Goal: Register for event/course

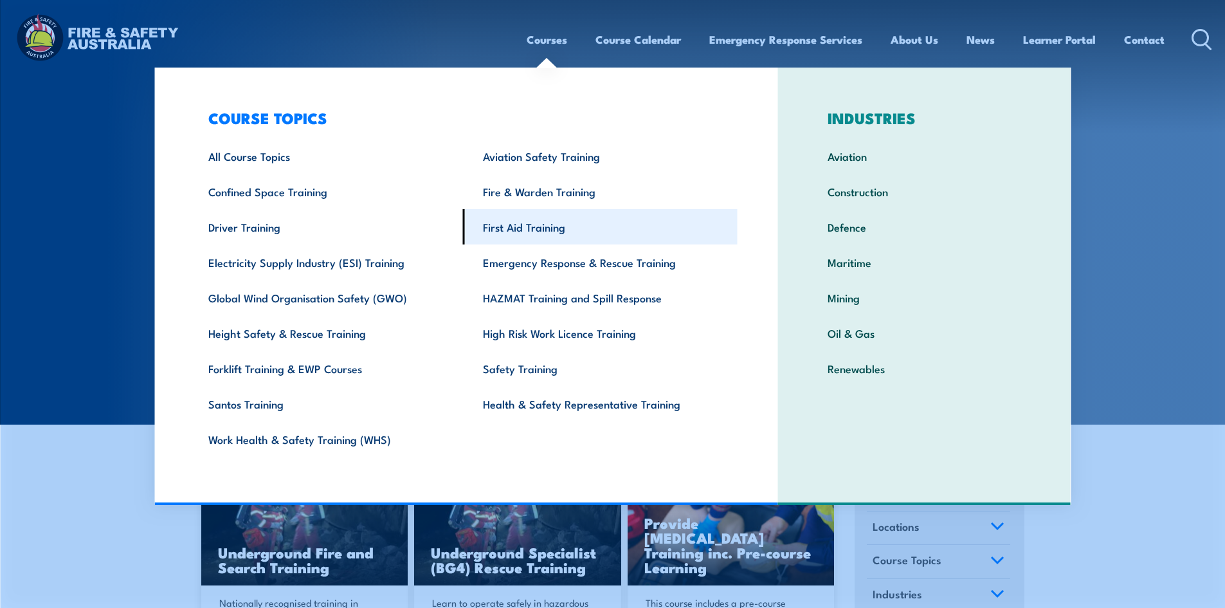
click at [498, 226] on link "First Aid Training" at bounding box center [600, 226] width 275 height 35
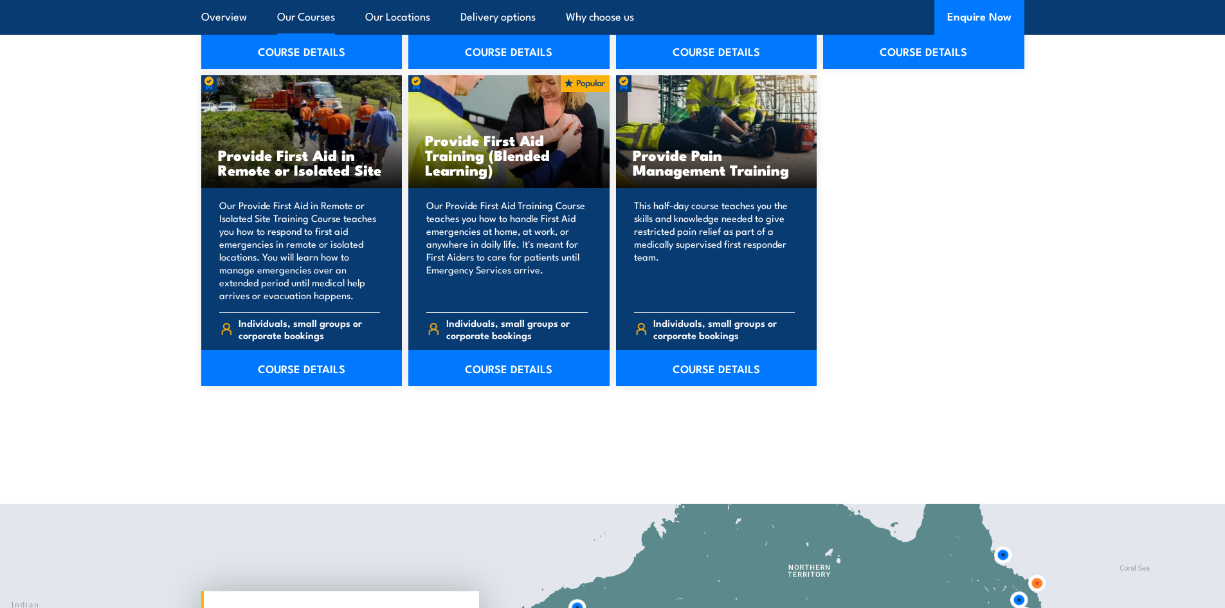
scroll to position [1929, 0]
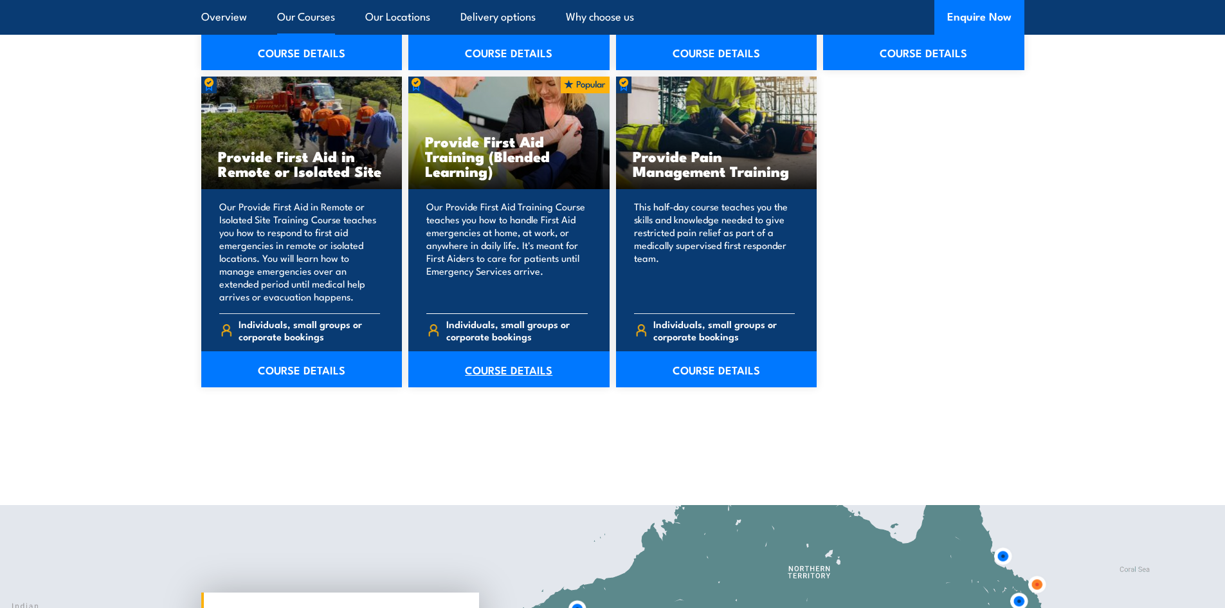
click at [500, 365] on link "COURSE DETAILS" at bounding box center [508, 369] width 201 height 36
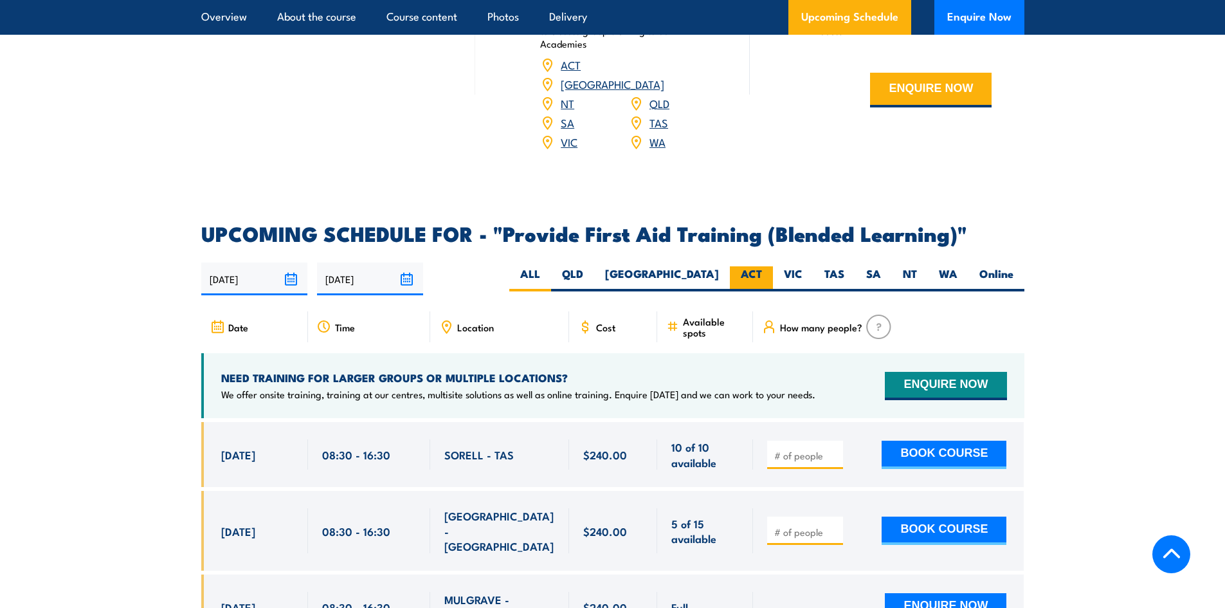
scroll to position [2443, 0]
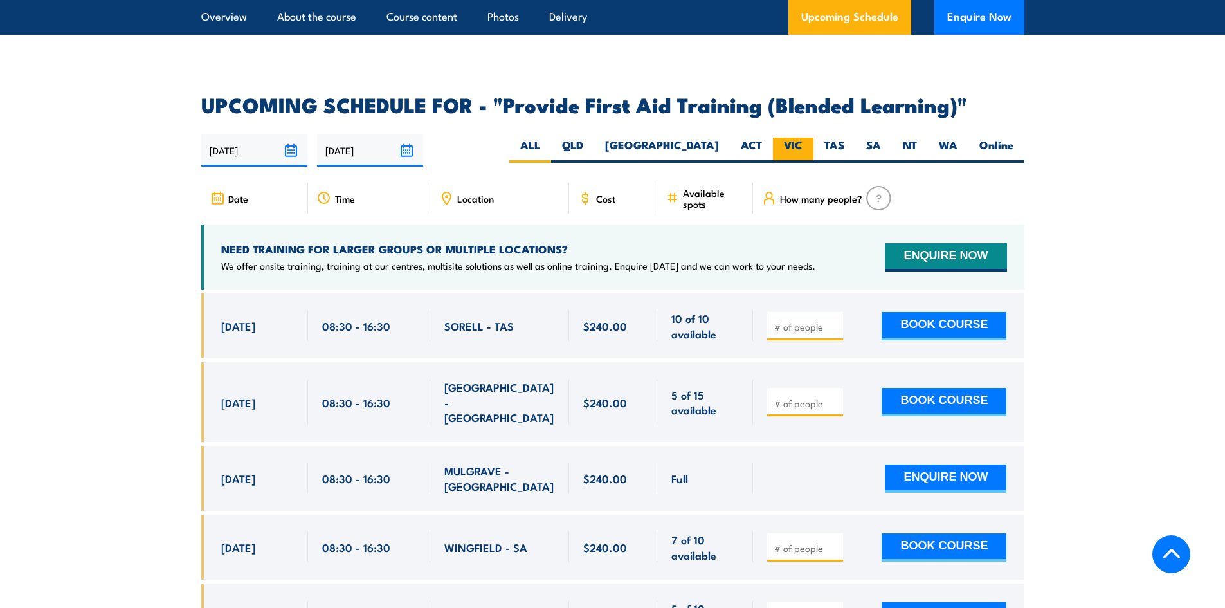
click at [792, 148] on label "VIC" at bounding box center [793, 150] width 41 height 25
click at [802, 146] on input "VIC" at bounding box center [806, 142] width 8 height 8
radio input "true"
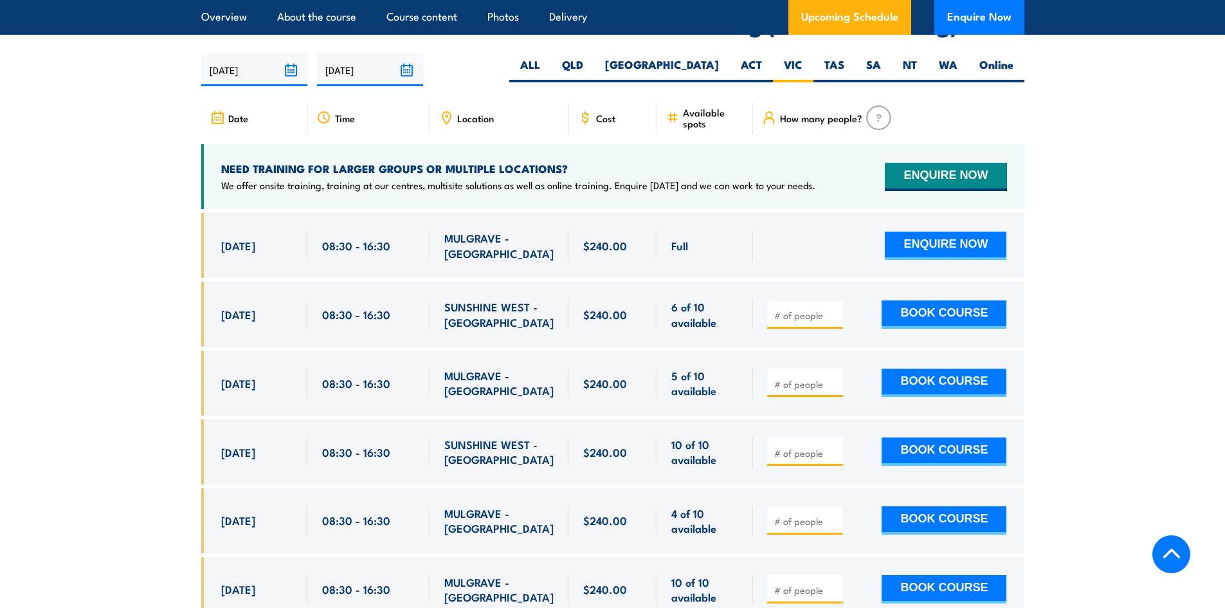
scroll to position [2548, 0]
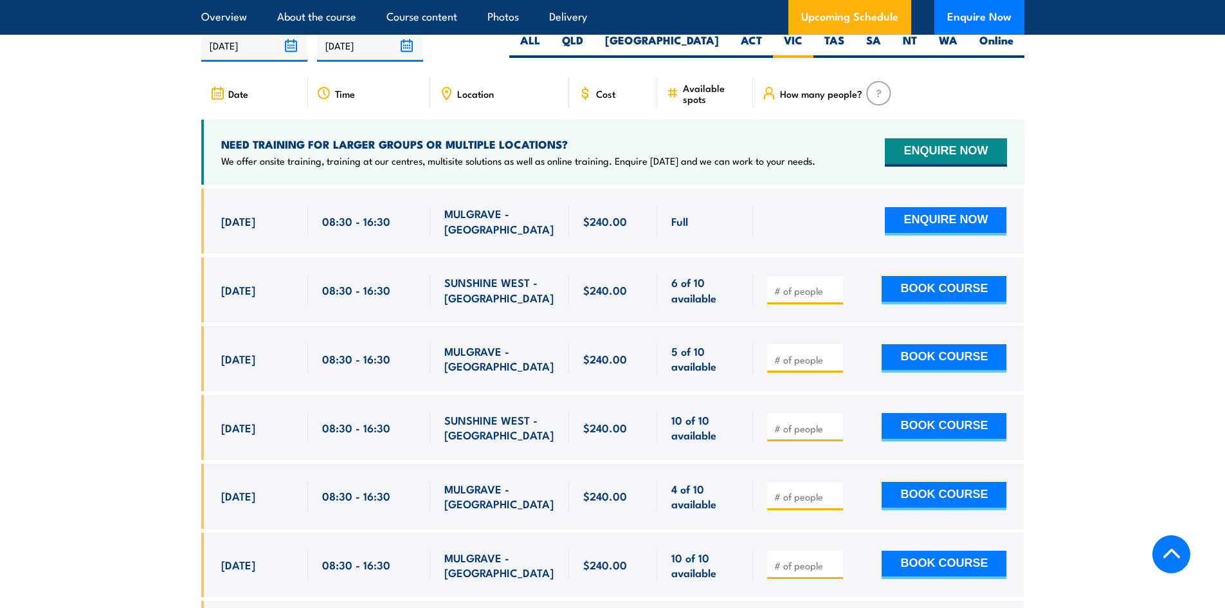
click at [104, 120] on section "UPCOMING SCHEDULE FOR - "Provide First Aid Training (Blended Learning)" 29/08/2…" at bounding box center [612, 440] width 1225 height 900
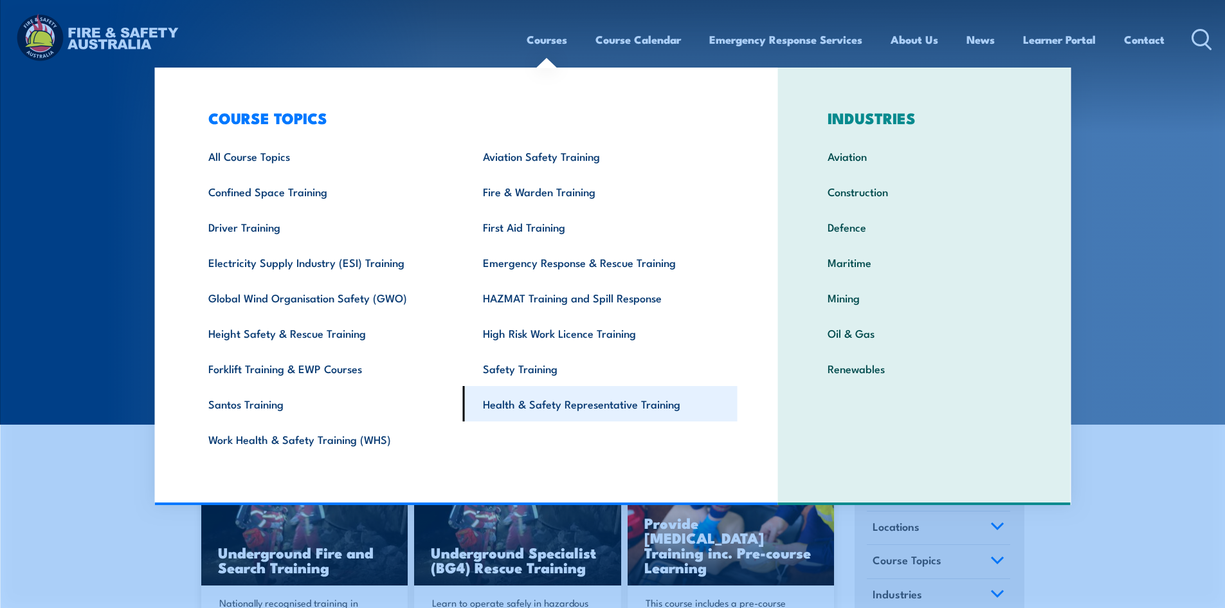
click at [537, 402] on link "Health & Safety Representative Training" at bounding box center [600, 403] width 275 height 35
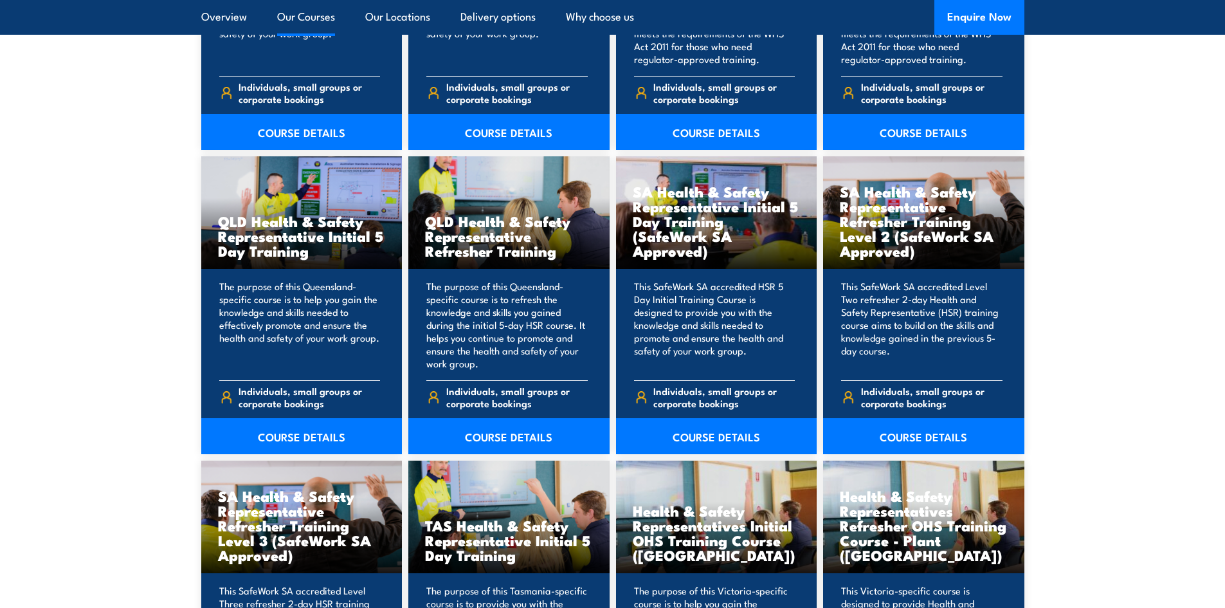
scroll to position [1607, 0]
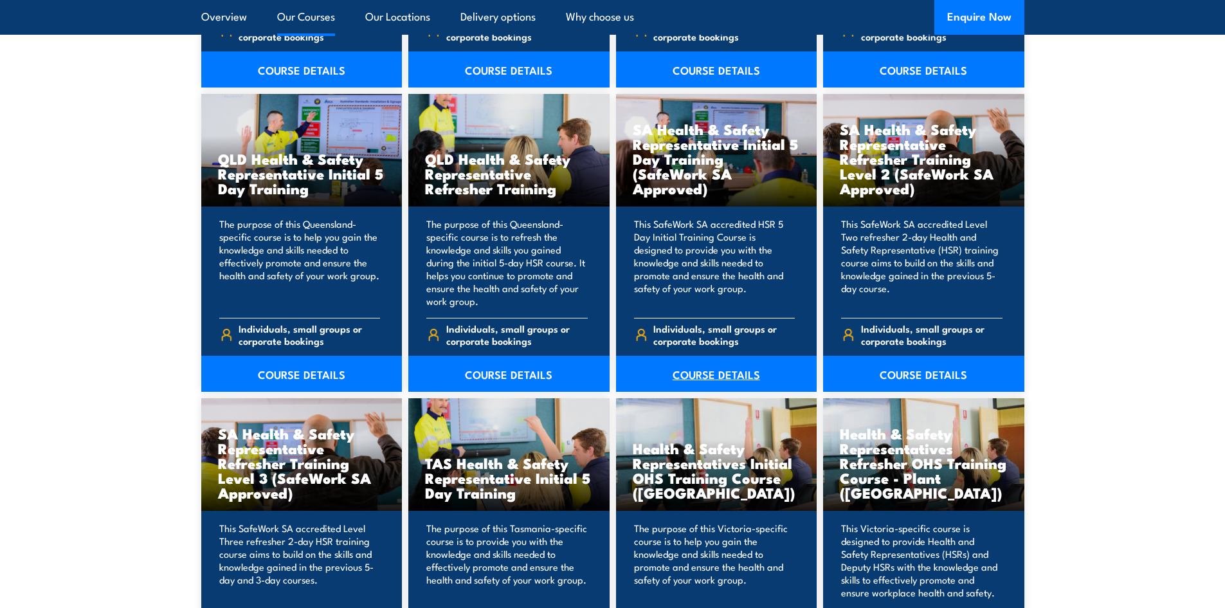
click at [717, 375] on link "COURSE DETAILS" at bounding box center [716, 374] width 201 height 36
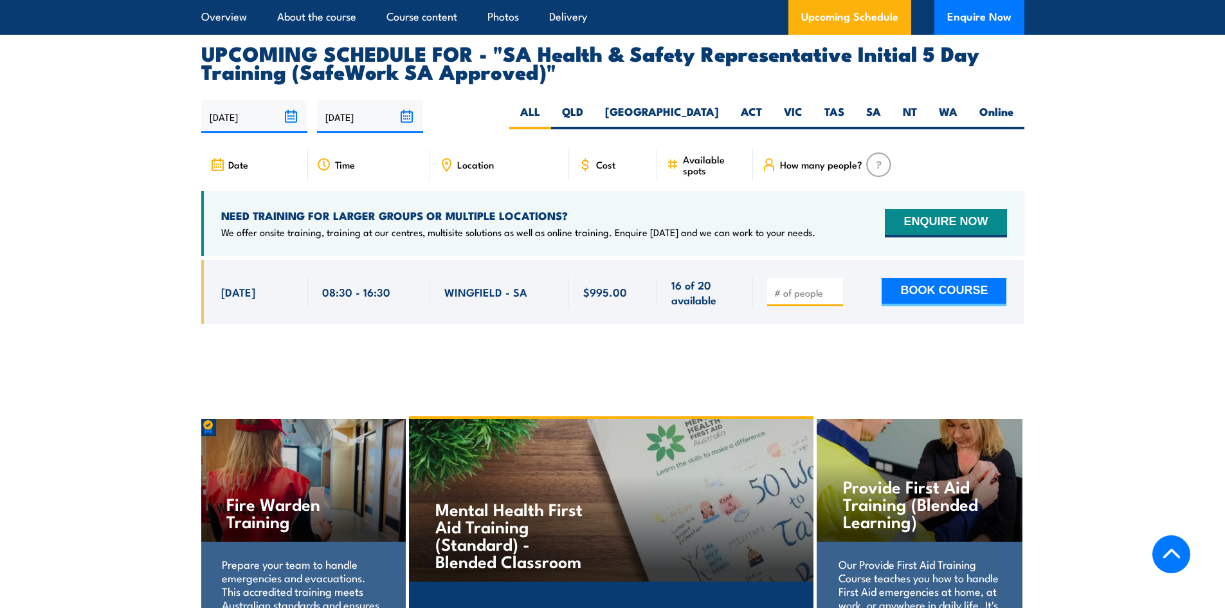
scroll to position [2121, 0]
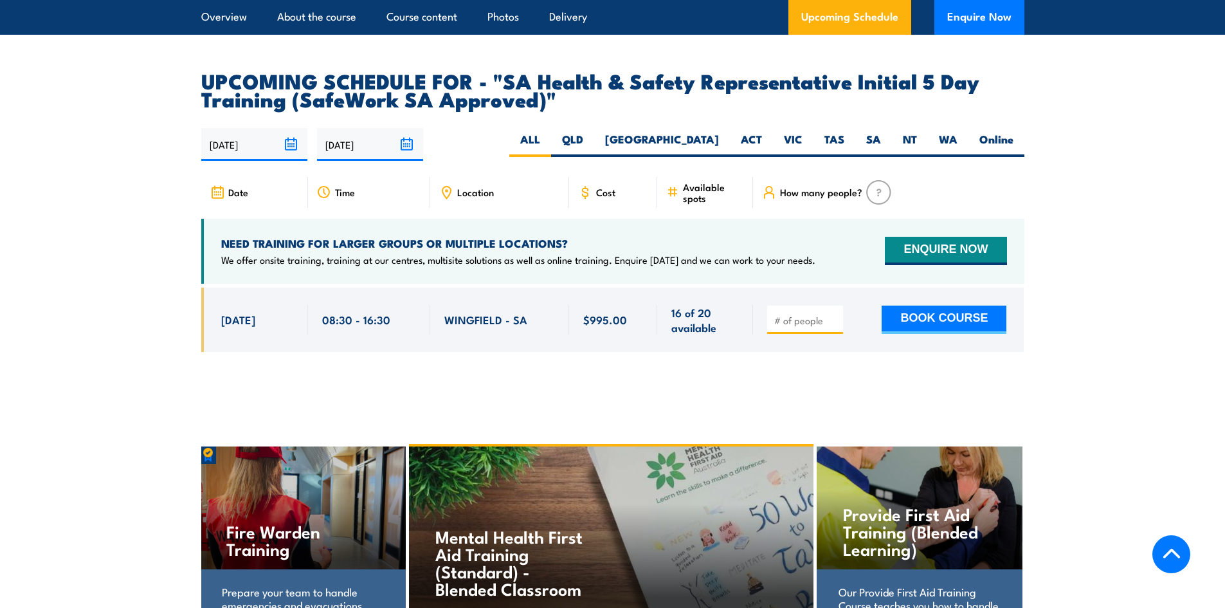
click at [154, 181] on section "UPCOMING SCHEDULE FOR - "SA Health & Safety Representative Initial 5 Day Traini…" at bounding box center [612, 221] width 1225 height 300
click at [154, 179] on section "UPCOMING SCHEDULE FOR - "SA Health & Safety Representative Initial 5 Day Traini…" at bounding box center [612, 221] width 1225 height 300
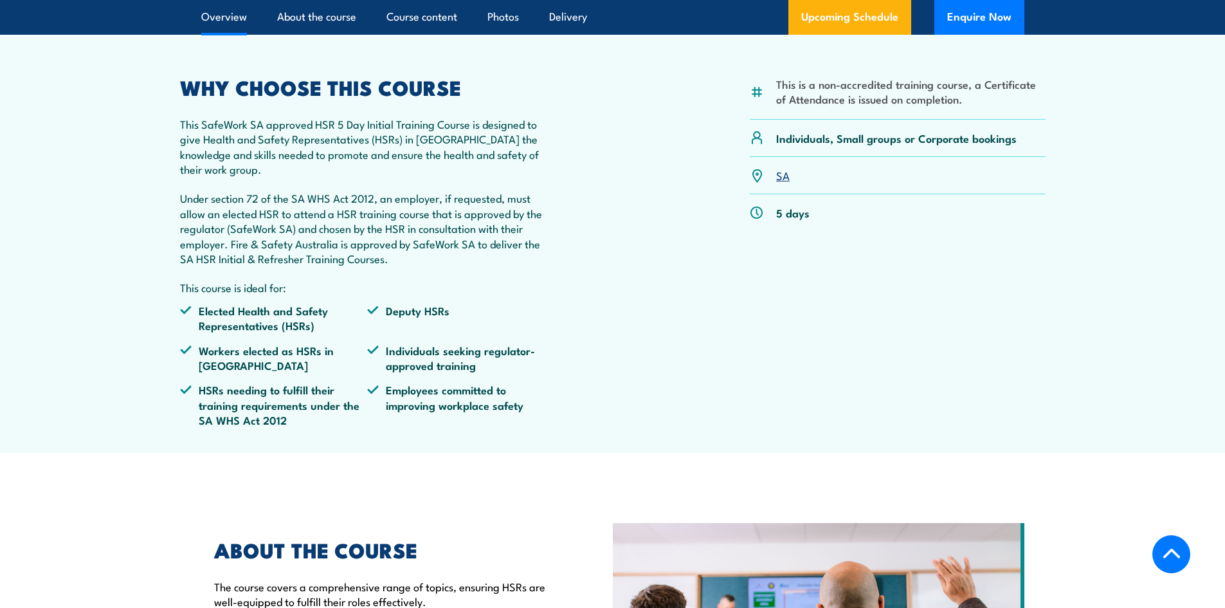
scroll to position [0, 0]
